Goal: Find contact information: Find contact information

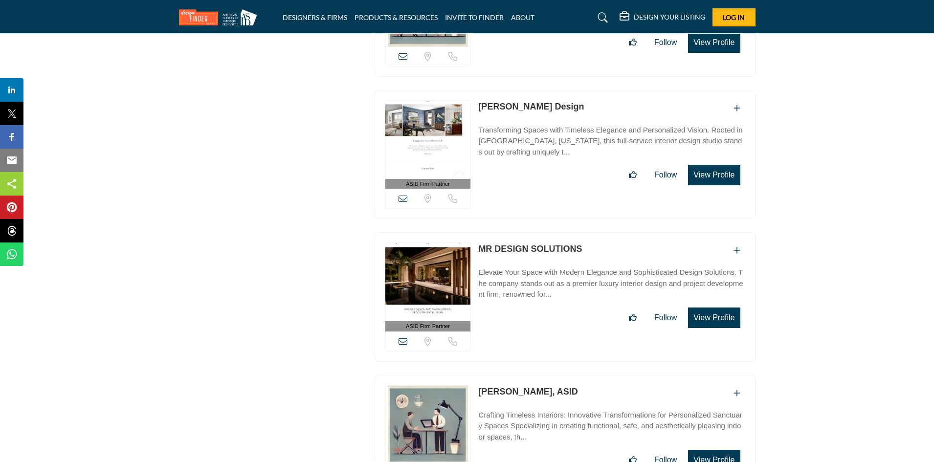
scroll to position [5727, 0]
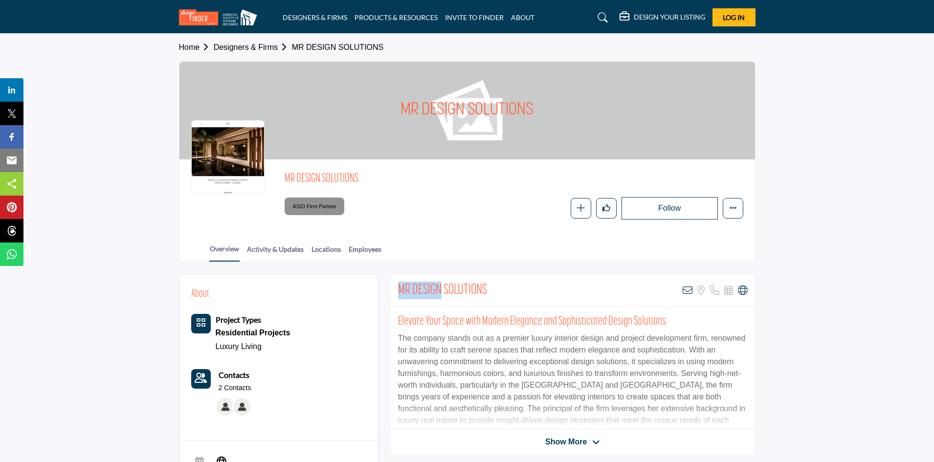
drag, startPoint x: 398, startPoint y: 286, endPoint x: 441, endPoint y: 289, distance: 43.6
click at [441, 289] on h2 "MR DESIGN SOLUTIONS" at bounding box center [442, 291] width 89 height 18
click at [735, 291] on div "View email address of this listing Sorry, but we don't have a location for this…" at bounding box center [714, 290] width 65 height 10
click at [742, 292] on icon at bounding box center [743, 290] width 10 height 10
click at [744, 292] on icon at bounding box center [743, 290] width 10 height 10
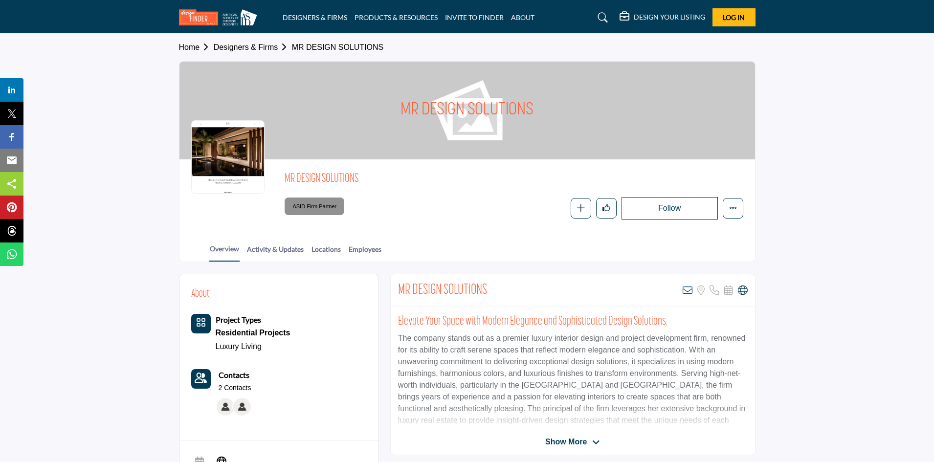
scroll to position [49, 0]
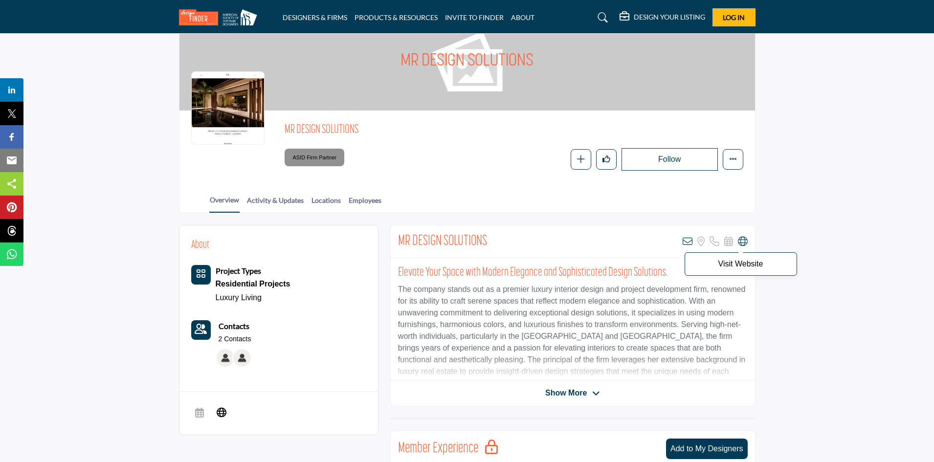
click at [740, 239] on icon at bounding box center [743, 242] width 10 height 10
click at [748, 264] on p "Visit Website" at bounding box center [741, 264] width 102 height 8
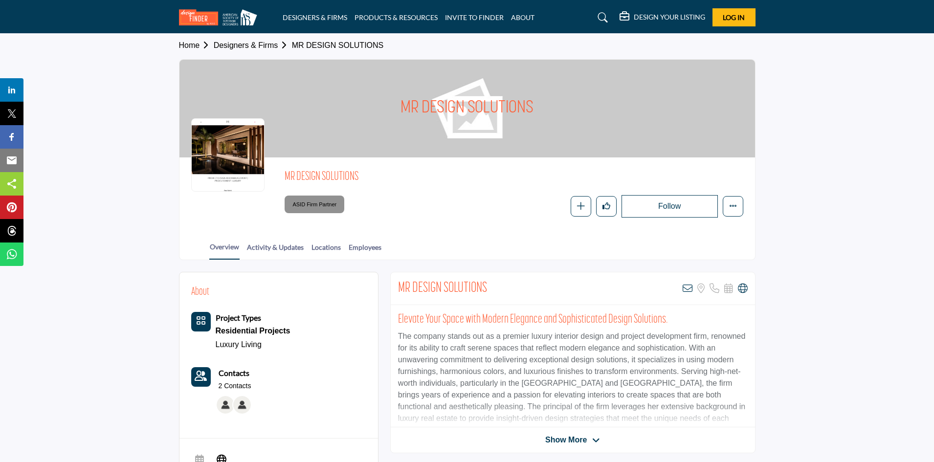
scroll to position [0, 0]
